Goal: Information Seeking & Learning: Check status

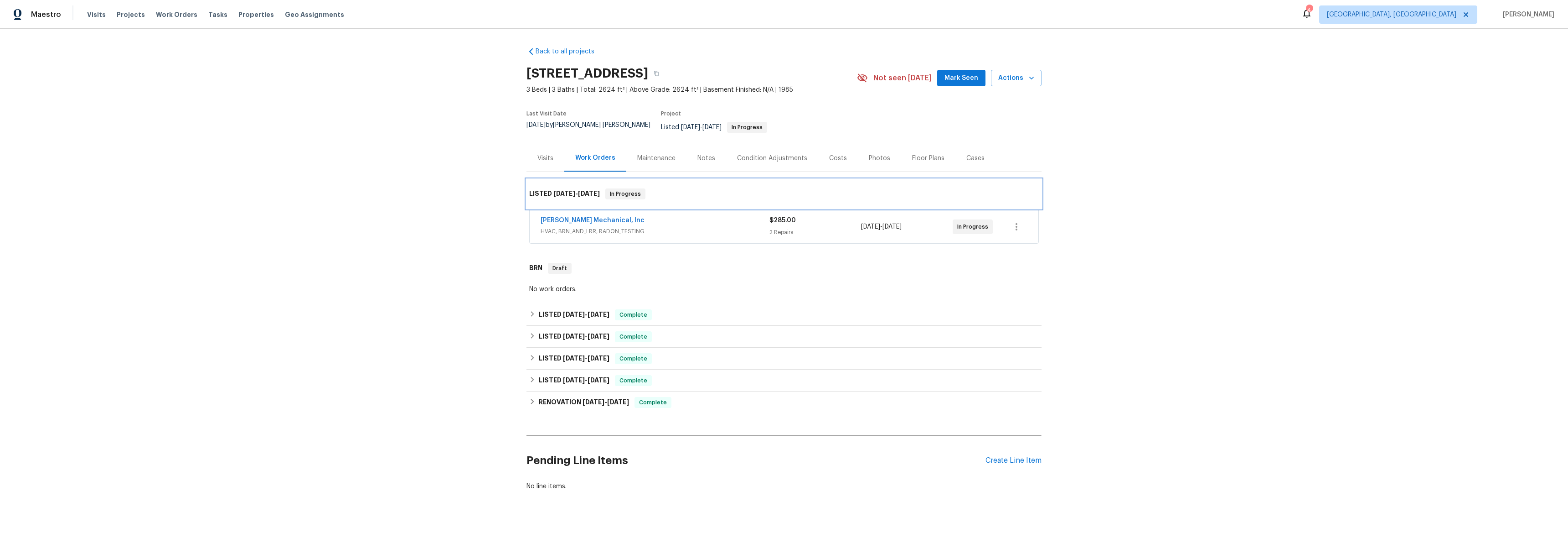
click at [581, 200] on div "LISTED 8/14/25 - 8/14/25 In Progress" at bounding box center [784, 194] width 515 height 29
click at [578, 217] on link "JH Martin Mechanical, Inc" at bounding box center [592, 220] width 104 height 6
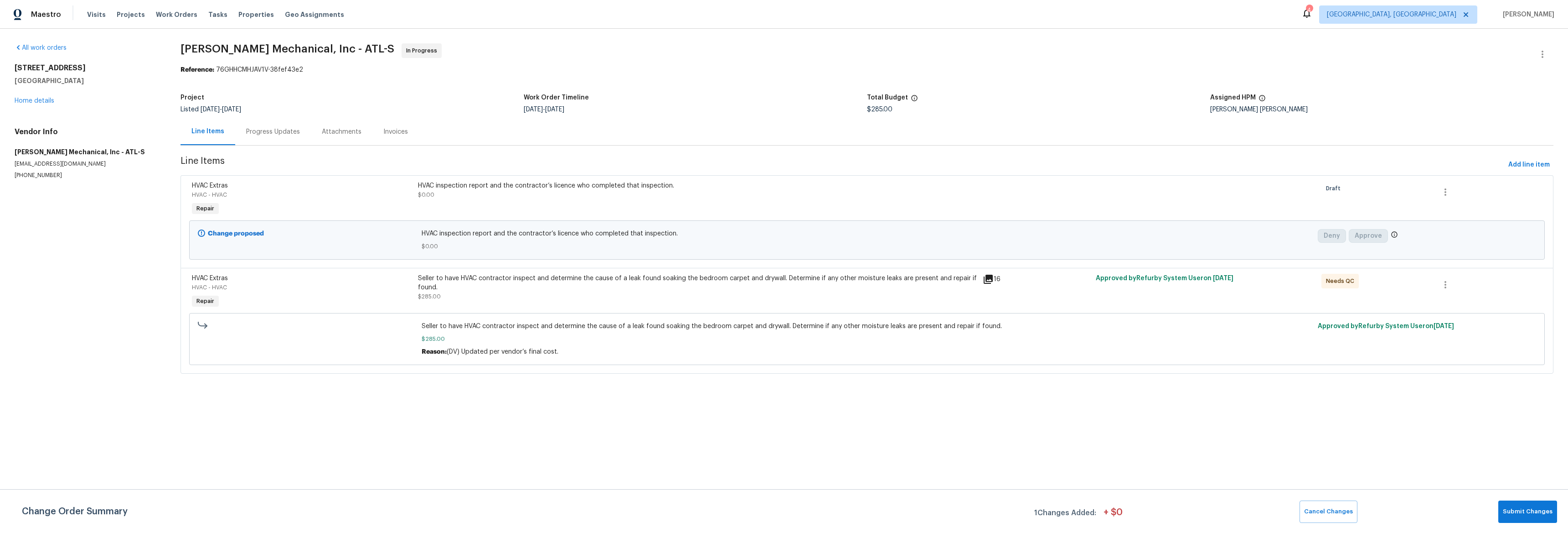
click at [982, 279] on icon at bounding box center [988, 279] width 11 height 11
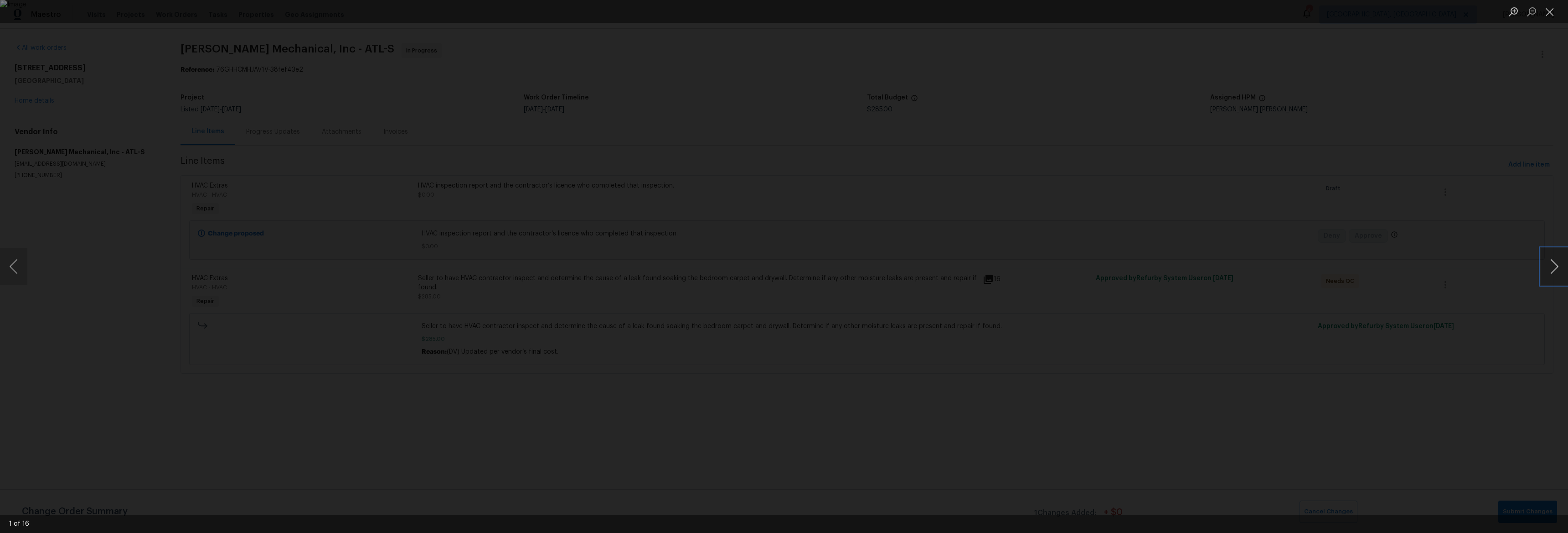
click at [1544, 264] on button "Next image" at bounding box center [1554, 266] width 27 height 37
click at [1547, 264] on button "Next image" at bounding box center [1554, 266] width 27 height 37
click at [1547, 264] on button "Next image" at bounding box center [1554, 266] width 27 height 37
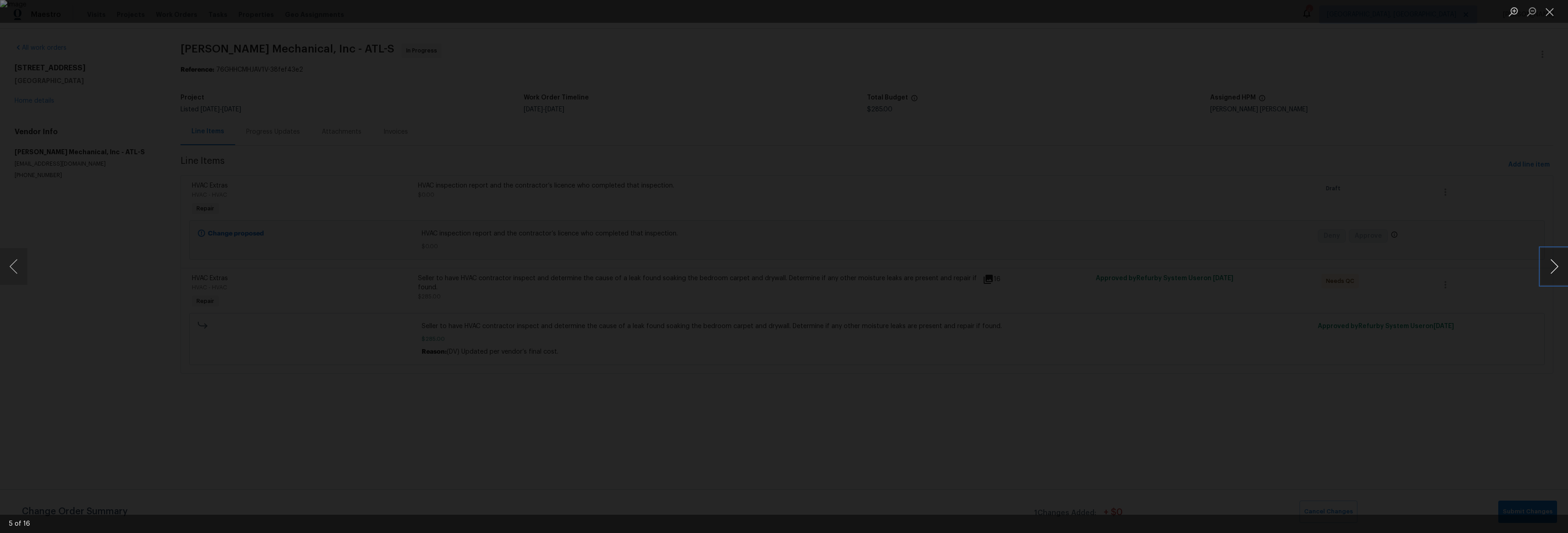
click at [1547, 264] on button "Next image" at bounding box center [1554, 266] width 27 height 37
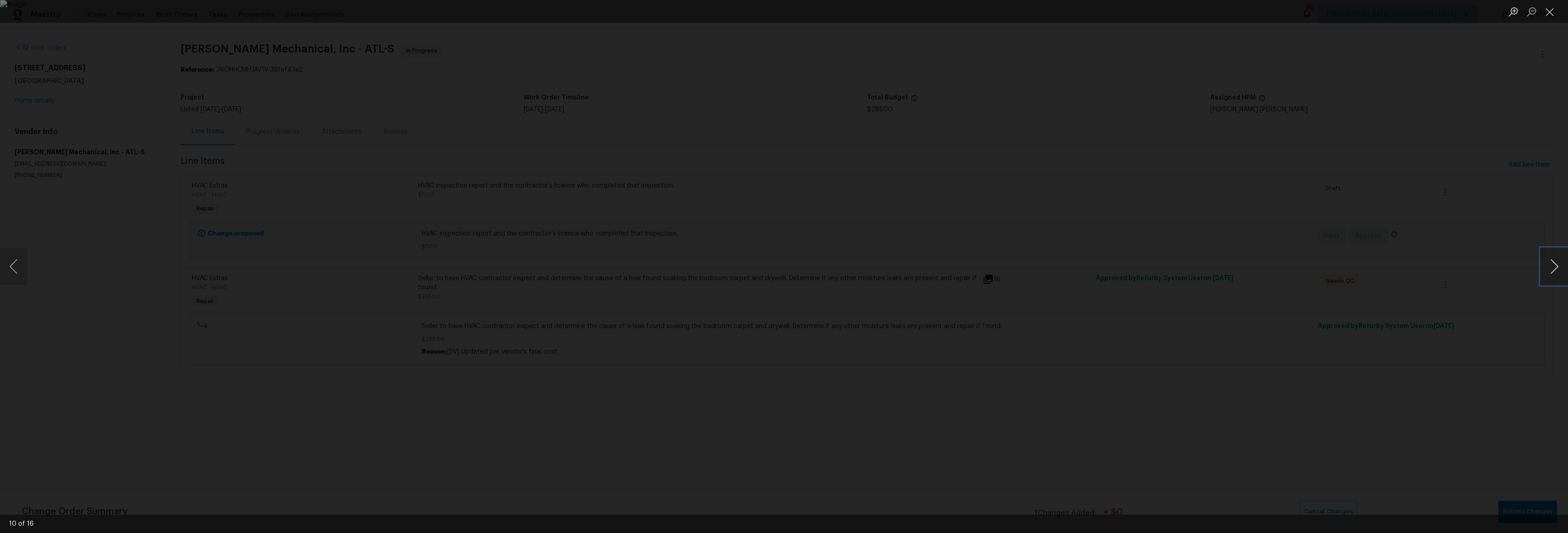
click at [1547, 264] on button "Next image" at bounding box center [1554, 266] width 27 height 37
click at [1223, 274] on div "Lightbox" at bounding box center [784, 266] width 1568 height 533
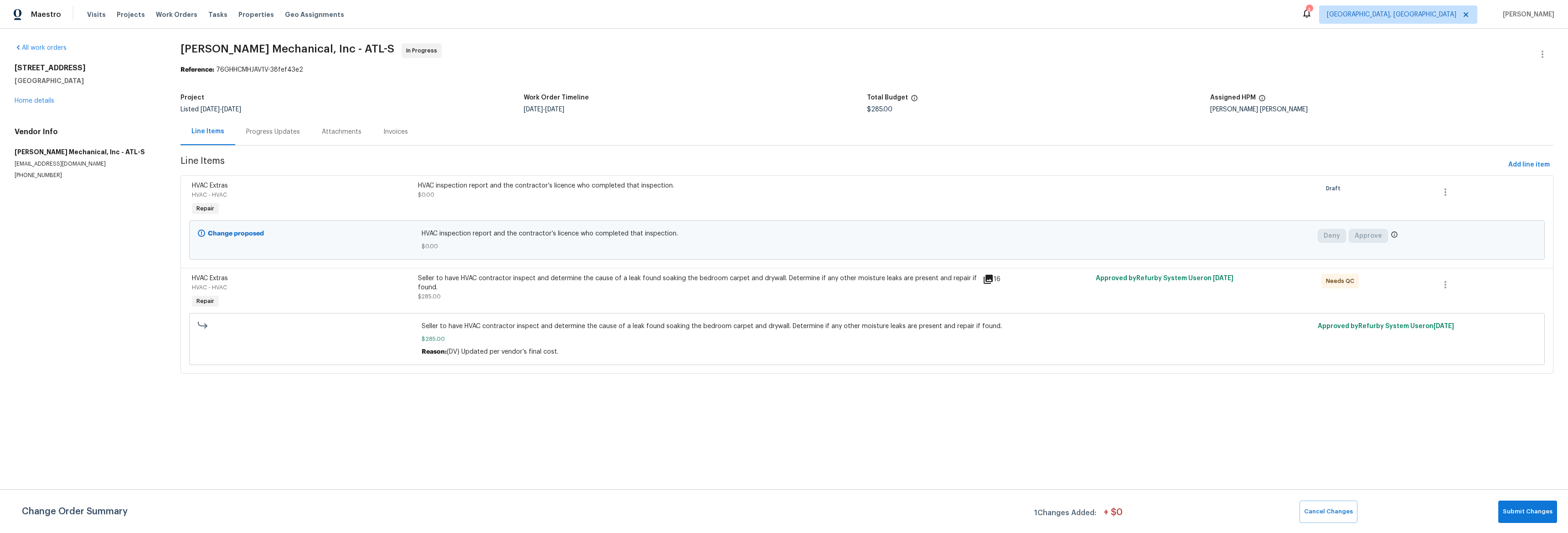
click at [395, 137] on div "Invoices" at bounding box center [396, 132] width 46 height 27
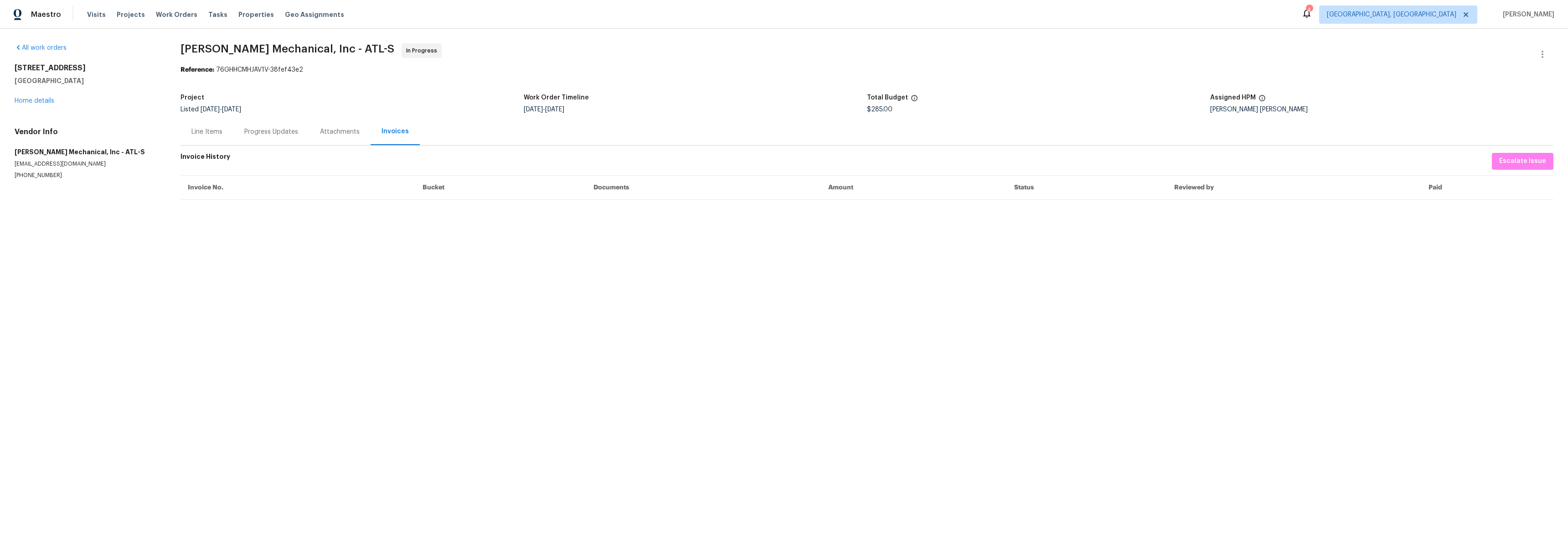
click at [270, 132] on div "Progress Updates" at bounding box center [271, 132] width 54 height 9
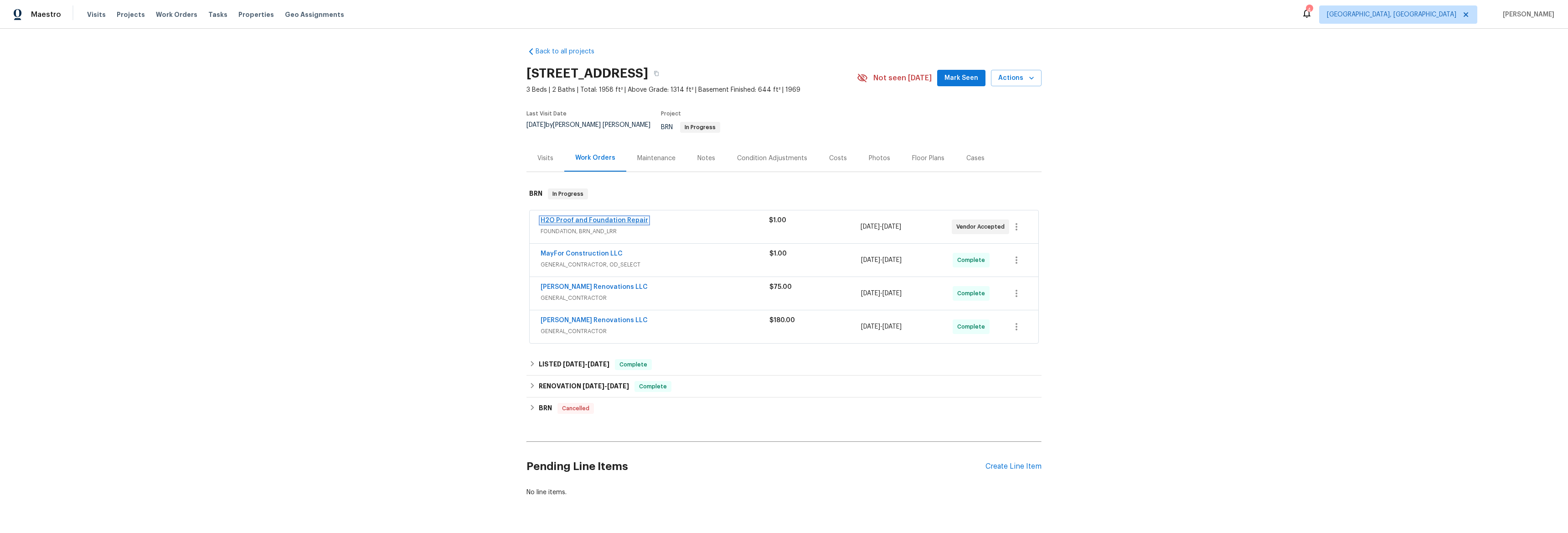
click at [589, 217] on link "H2O Proof and Foundation Repair" at bounding box center [594, 220] width 108 height 6
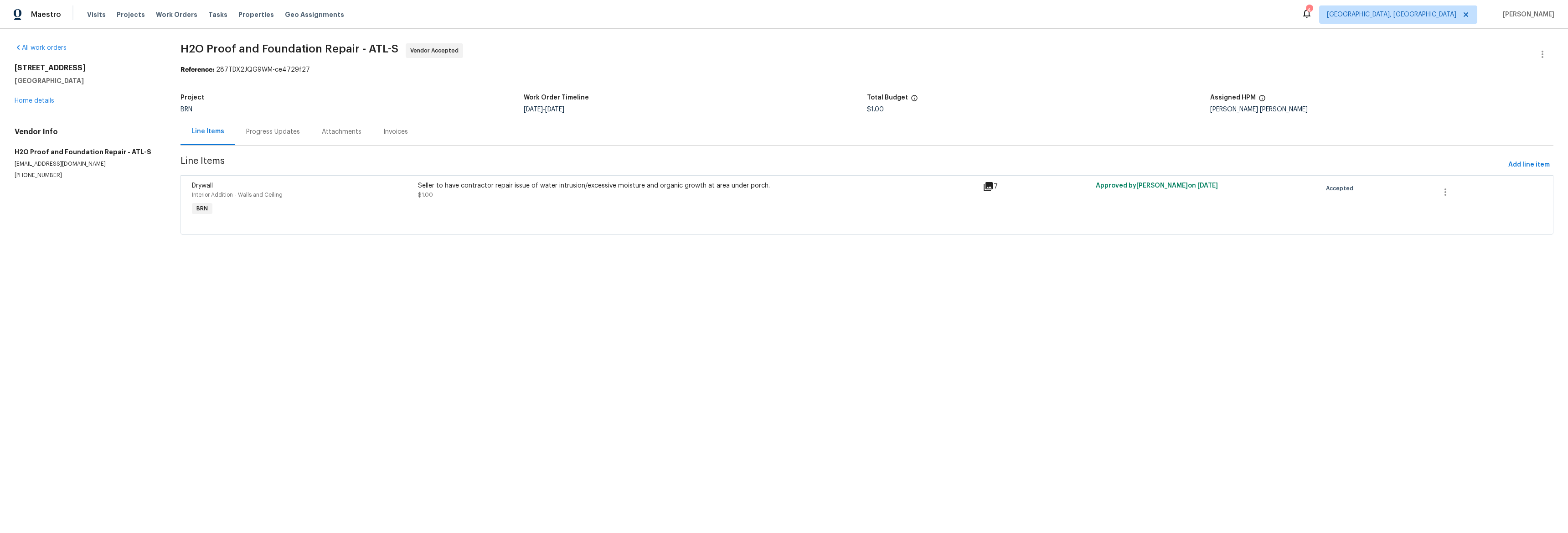
click at [266, 144] on div "Progress Updates" at bounding box center [273, 132] width 75 height 27
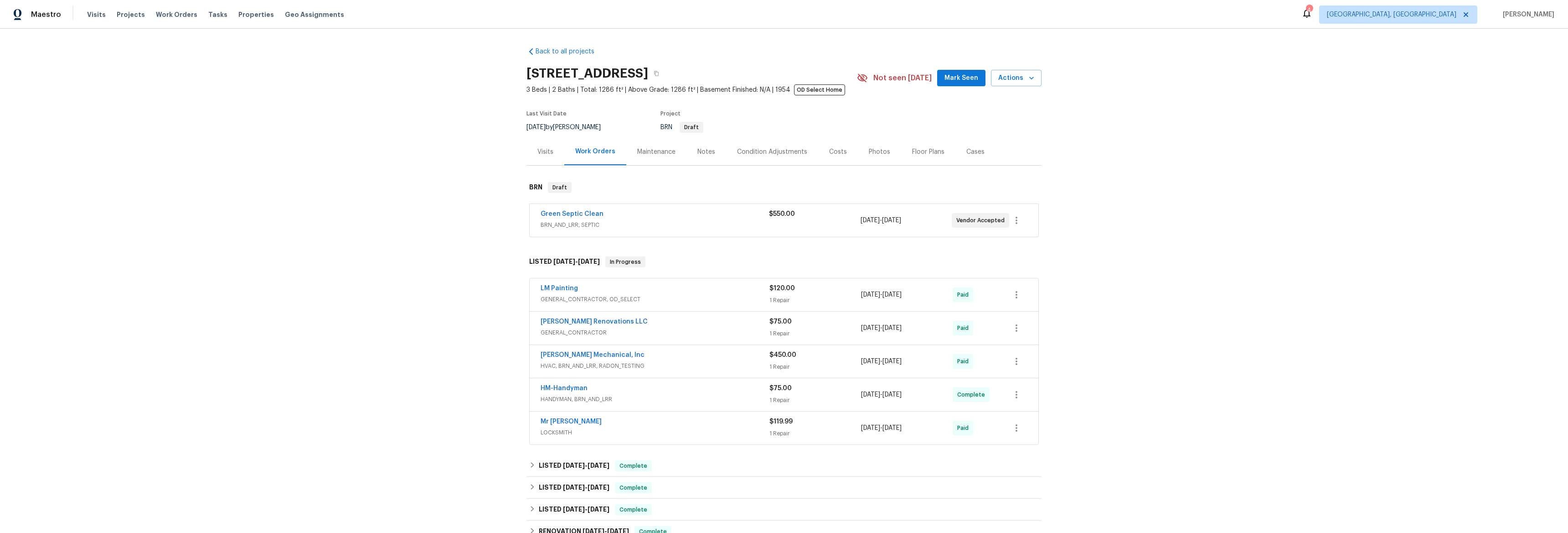
drag, startPoint x: 546, startPoint y: 323, endPoint x: 2, endPoint y: 314, distance: 544.1
click at [569, 214] on link "Green Septic Clean" at bounding box center [572, 214] width 63 height 6
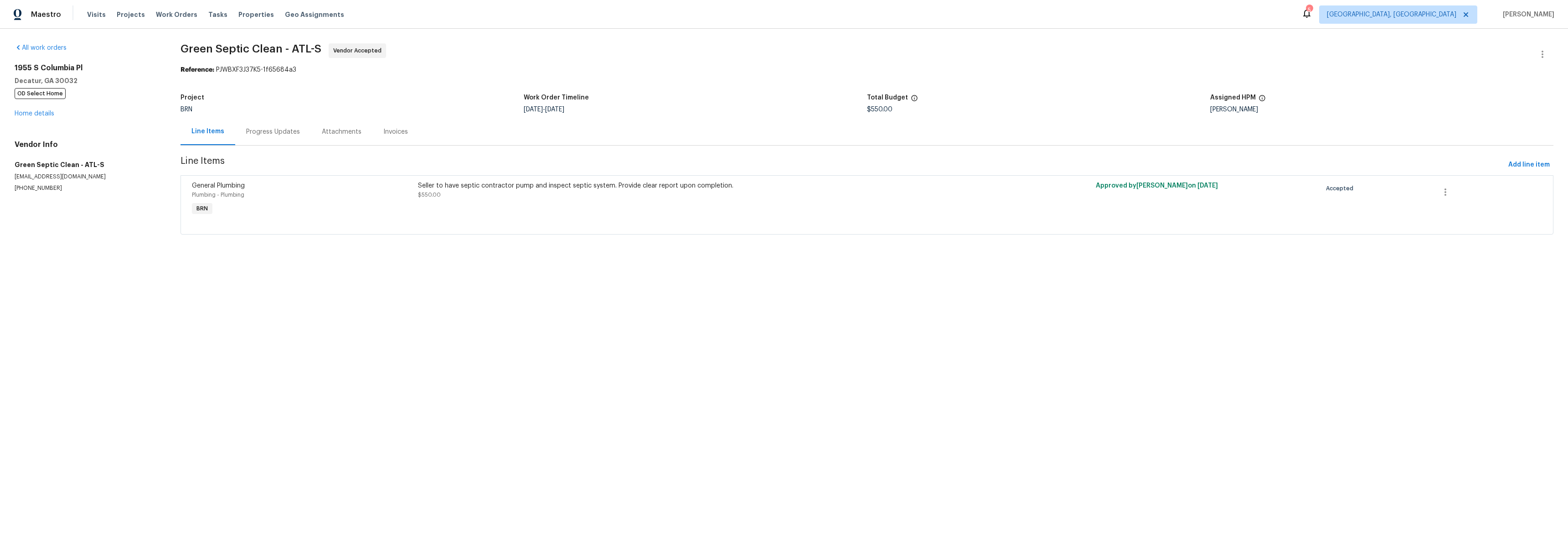
click at [274, 137] on div "Progress Updates" at bounding box center [273, 132] width 75 height 27
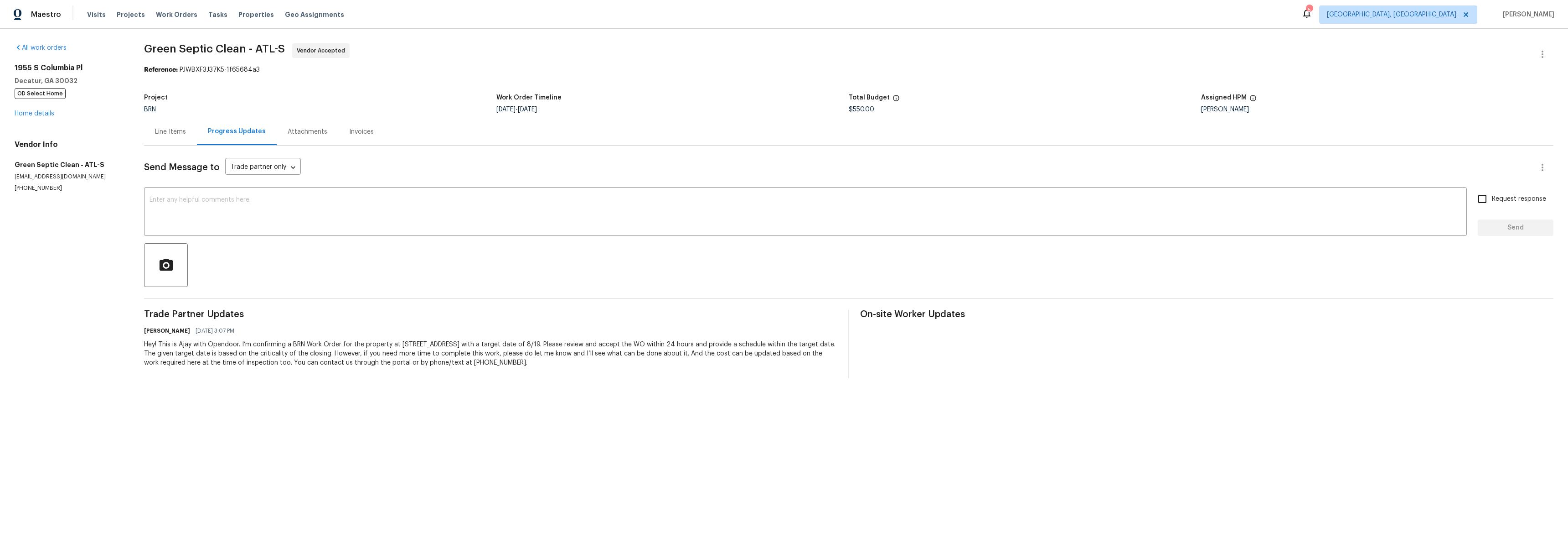
click at [160, 135] on div "Line Items" at bounding box center [170, 132] width 31 height 9
